Goal: Information Seeking & Learning: Learn about a topic

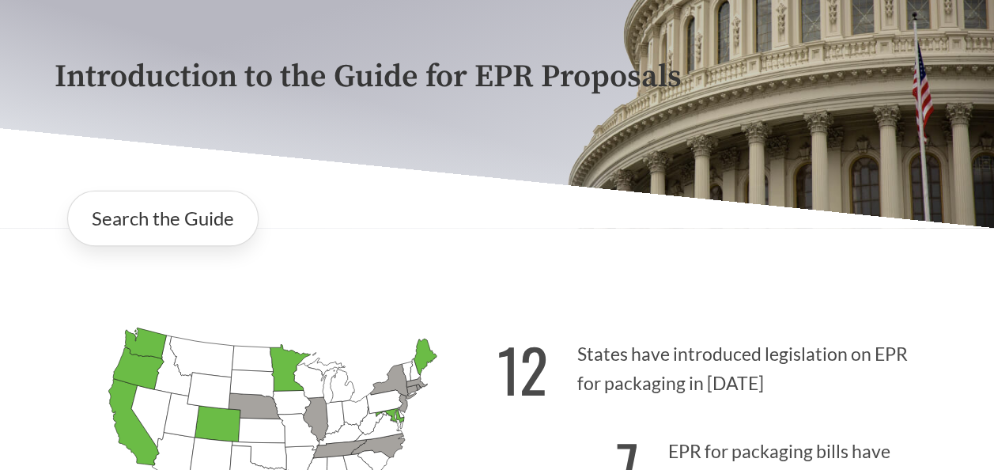
scroll to position [9, 0]
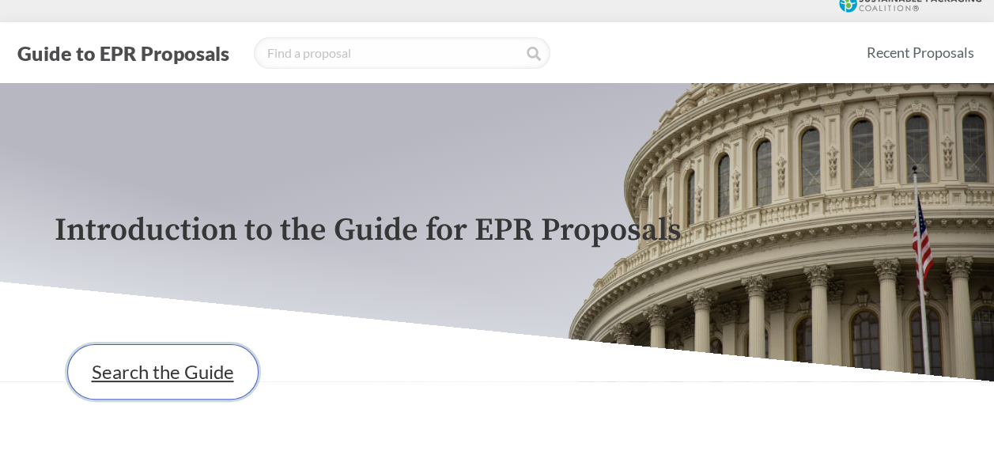
click at [199, 365] on link "Search the Guide" at bounding box center [162, 371] width 191 height 55
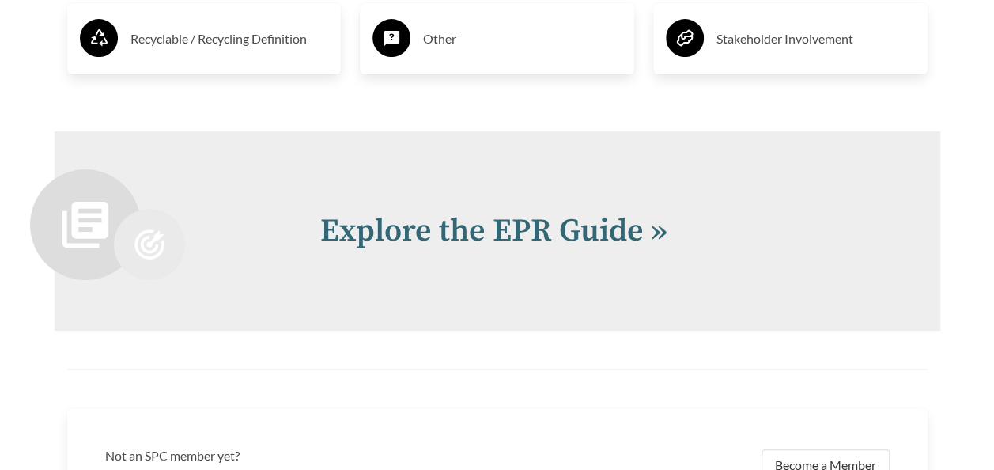
scroll to position [3164, 0]
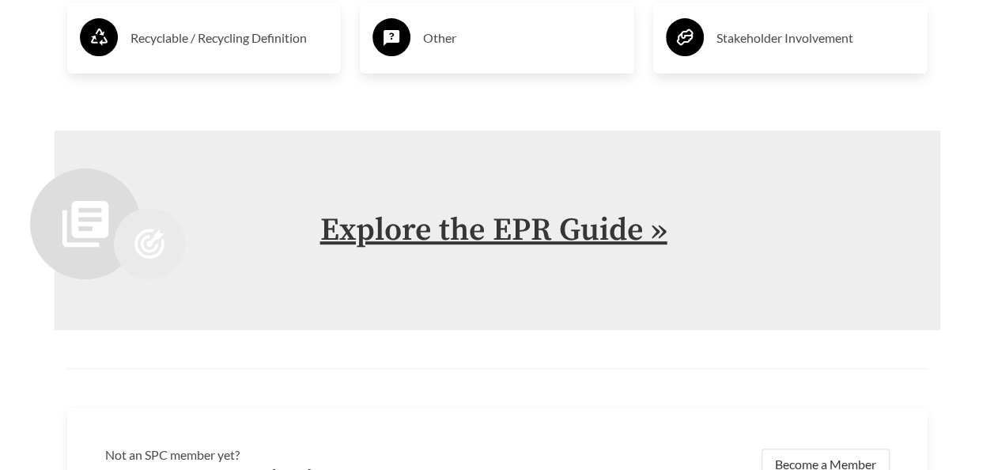
click at [456, 244] on link "Explore the EPR Guide »" at bounding box center [493, 230] width 347 height 40
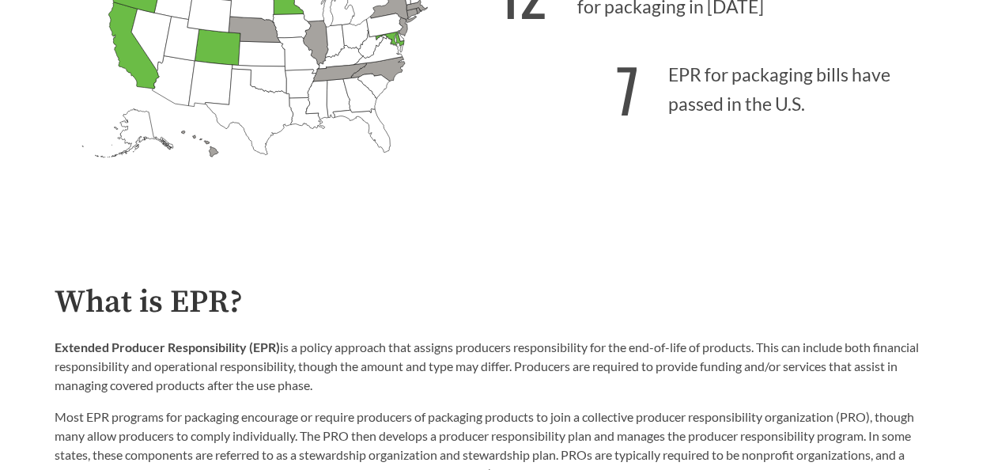
scroll to position [396, 0]
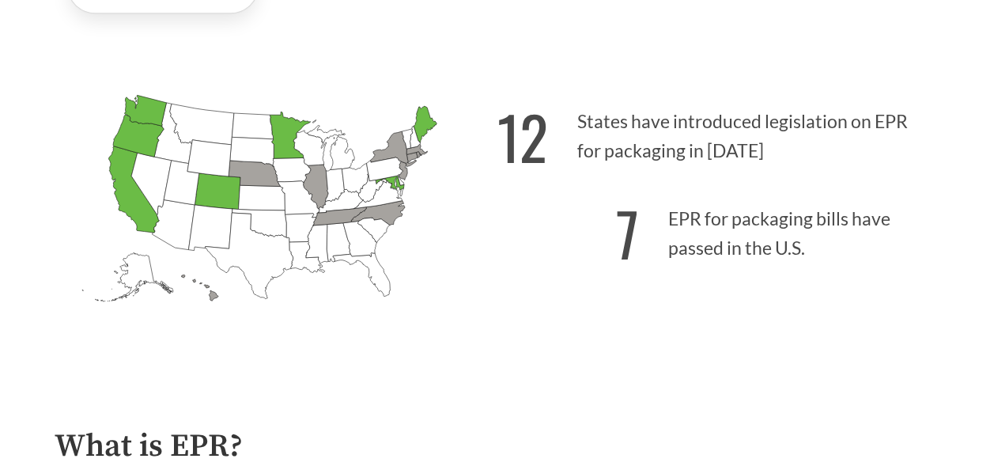
click at [677, 228] on p "7 EPR for packaging bills have passed in the U.S." at bounding box center [719, 228] width 443 height 97
click at [750, 224] on p "7 EPR for packaging bills have passed in the U.S." at bounding box center [719, 228] width 443 height 97
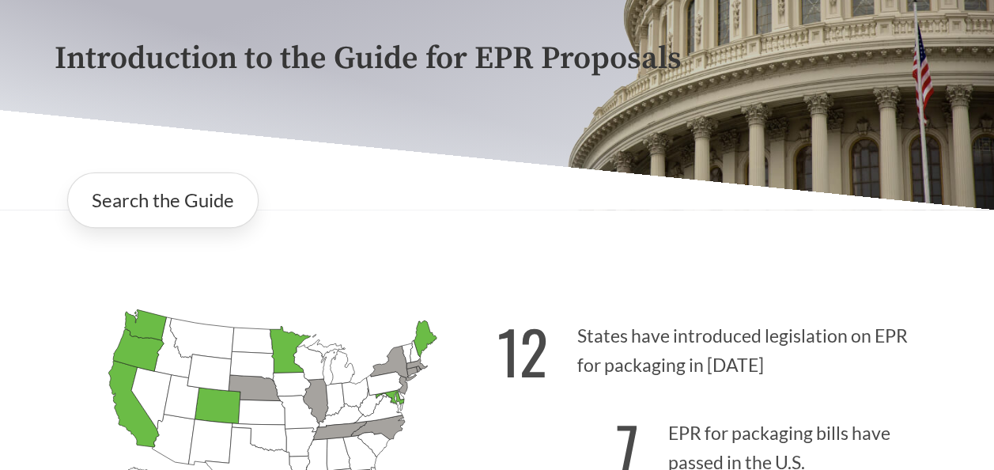
scroll to position [234, 0]
